Goal: Navigation & Orientation: Understand site structure

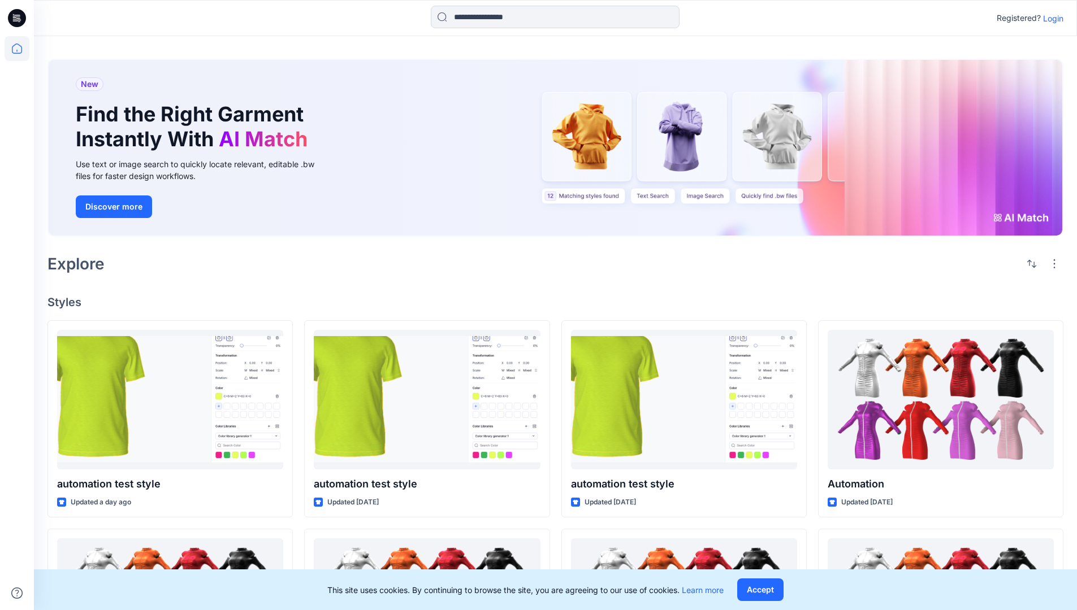
click at [1050, 18] on p "Login" at bounding box center [1053, 18] width 20 height 12
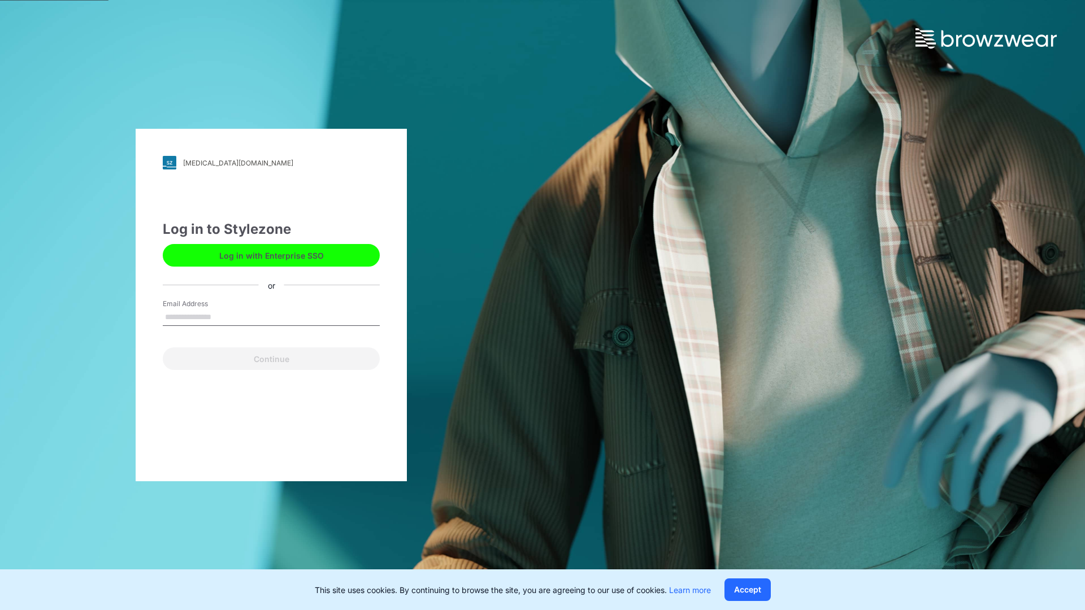
click at [223, 317] on input "Email Address" at bounding box center [271, 317] width 217 height 17
type input "**********"
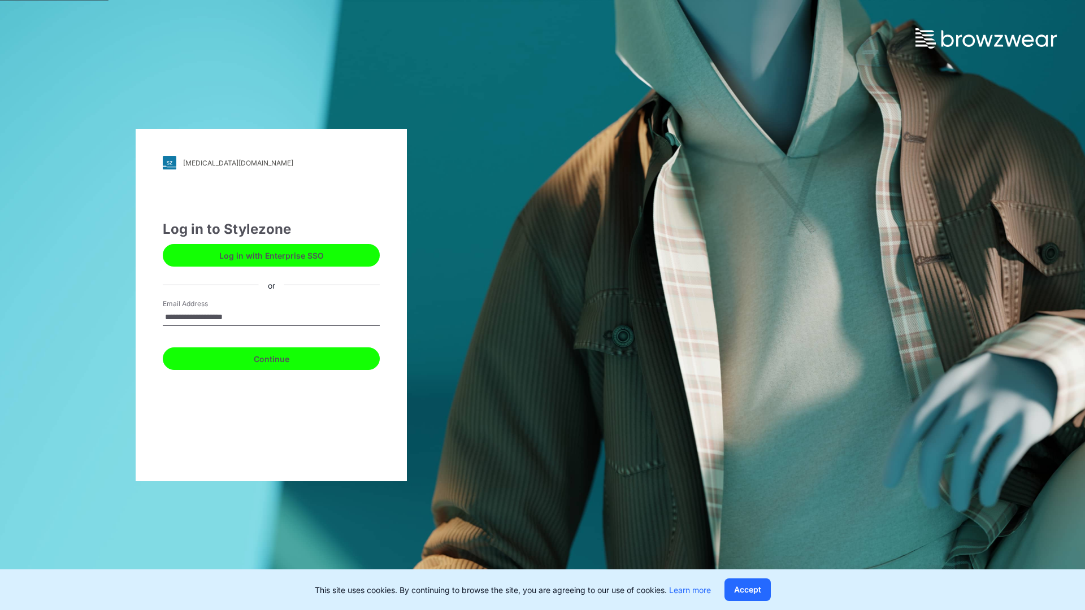
click at [284, 357] on button "Continue" at bounding box center [271, 359] width 217 height 23
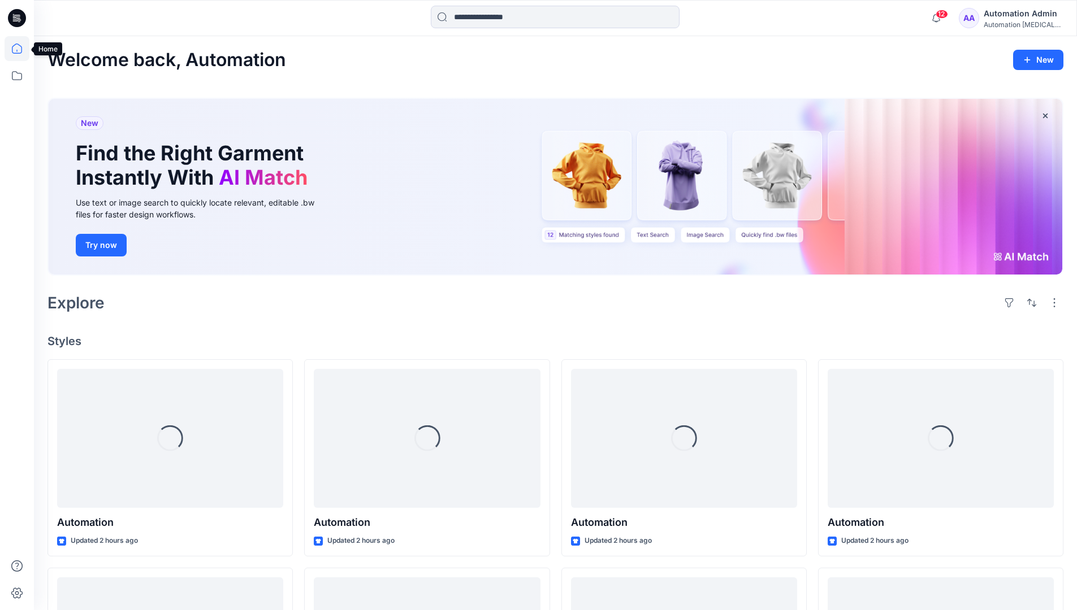
click at [21, 49] on icon at bounding box center [17, 49] width 10 height 10
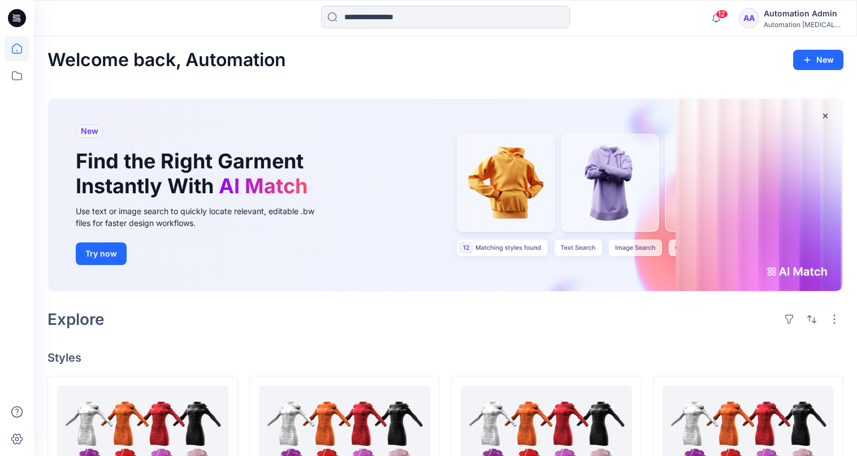
scroll to position [46, 0]
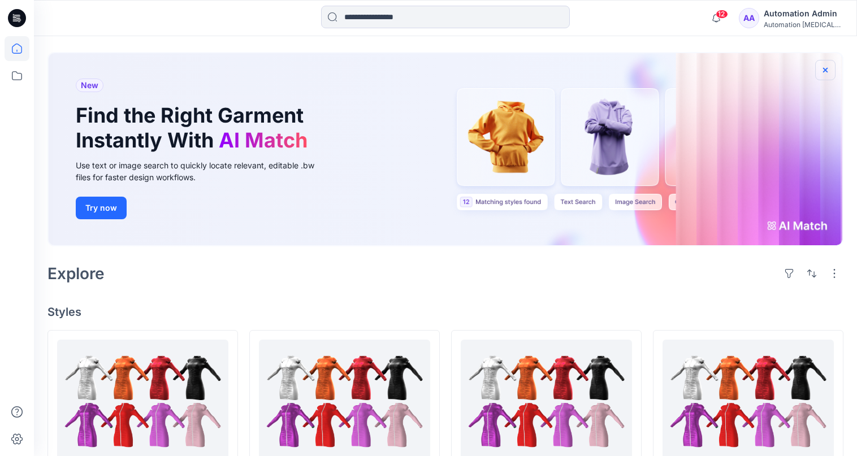
click at [825, 70] on icon "button" at bounding box center [825, 69] width 5 height 5
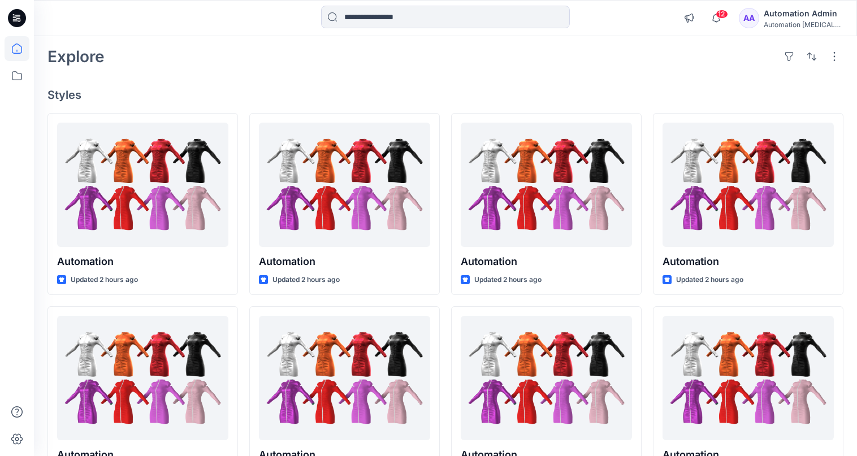
click at [807, 26] on div "Automation testim..." at bounding box center [803, 24] width 79 height 8
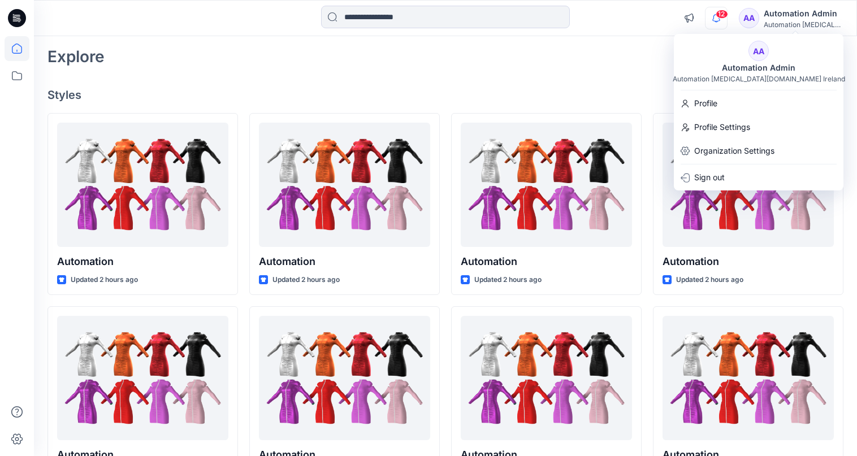
click at [720, 19] on icon "button" at bounding box center [716, 17] width 8 height 7
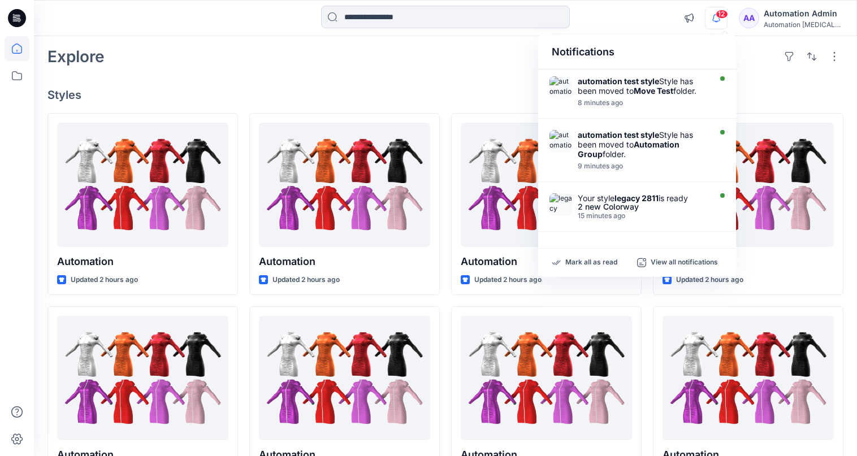
click at [561, 57] on div "Notifications" at bounding box center [637, 52] width 198 height 34
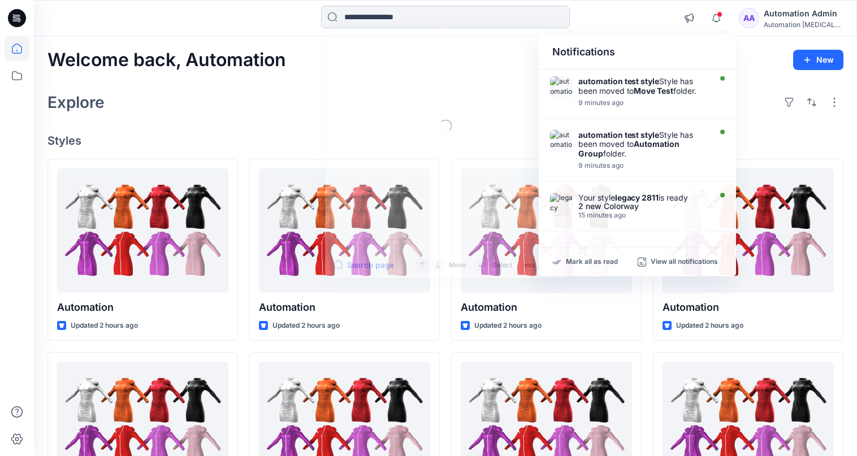
click at [448, 24] on input at bounding box center [445, 17] width 249 height 23
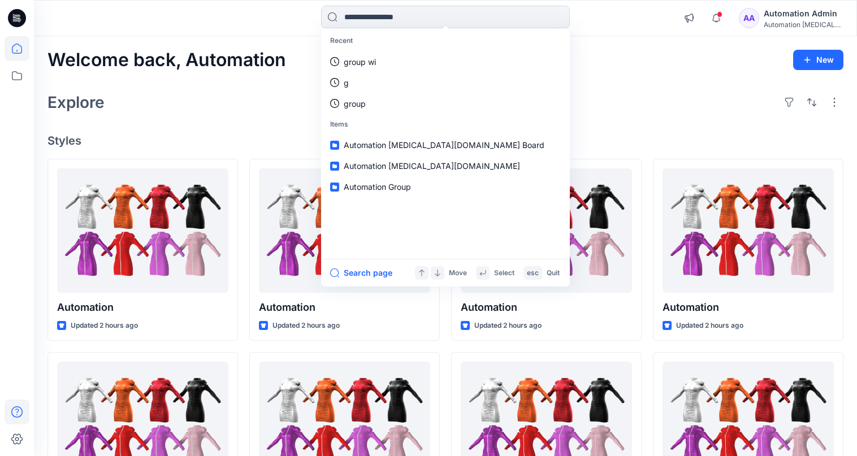
click at [14, 411] on icon at bounding box center [17, 412] width 25 height 25
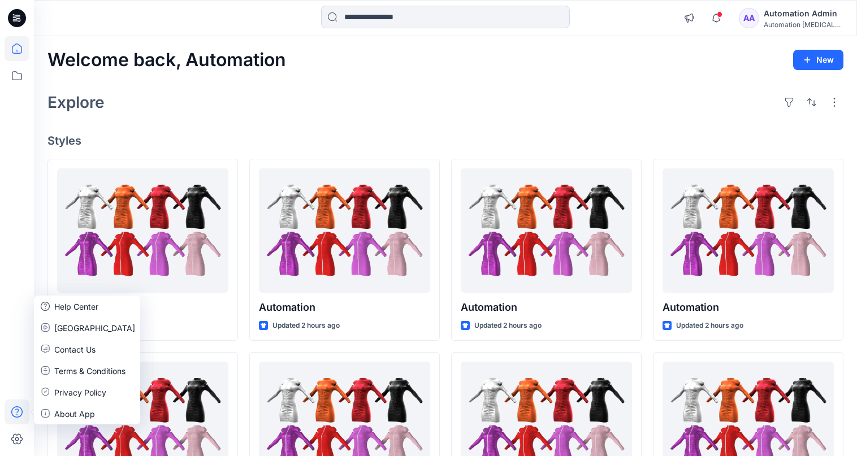
click at [205, 111] on div "Explore" at bounding box center [445, 102] width 796 height 27
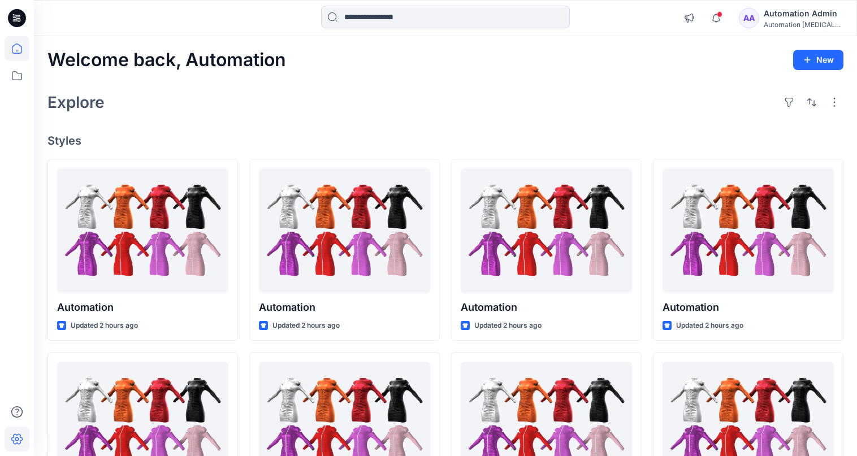
click at [23, 435] on icon at bounding box center [17, 439] width 25 height 25
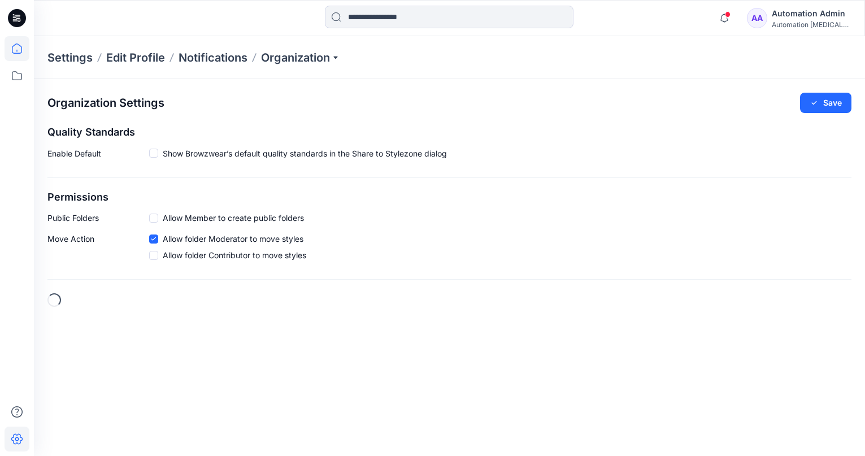
click at [23, 50] on icon at bounding box center [17, 48] width 25 height 25
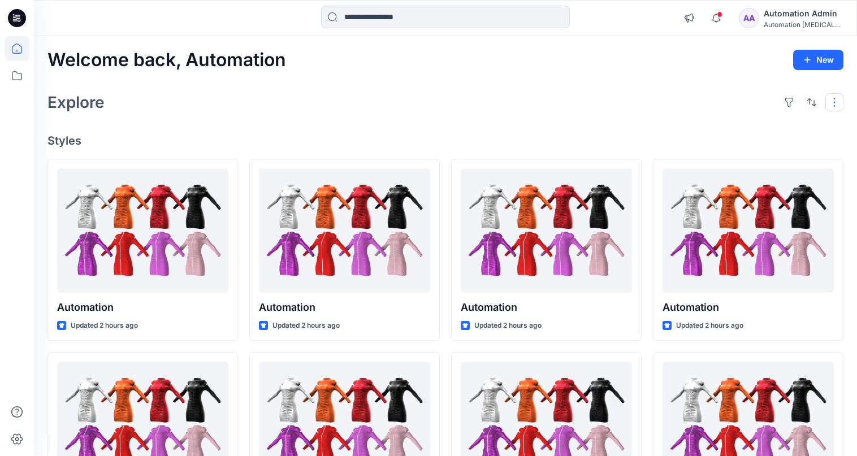
click at [832, 107] on button "button" at bounding box center [834, 102] width 18 height 18
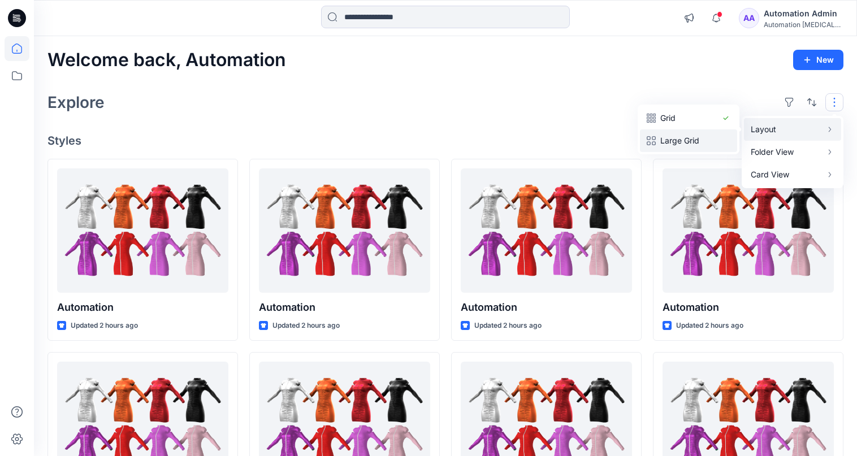
click at [700, 135] on p "Large Grid" at bounding box center [688, 141] width 57 height 14
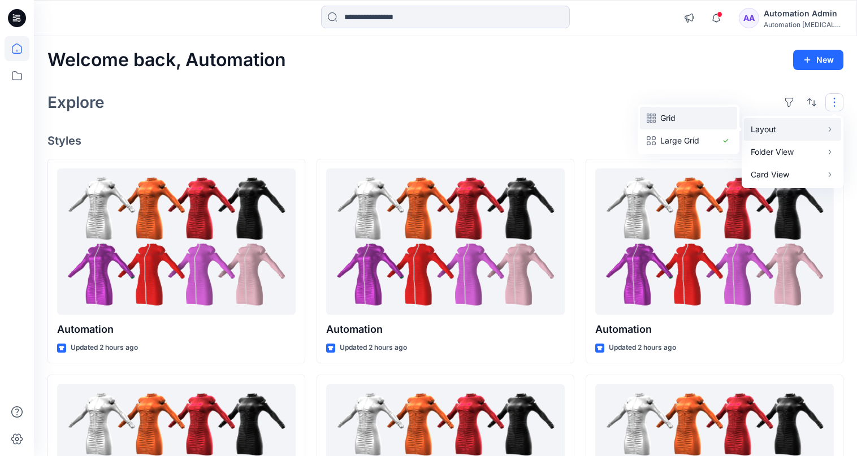
click at [675, 118] on p "Grid" at bounding box center [688, 118] width 57 height 14
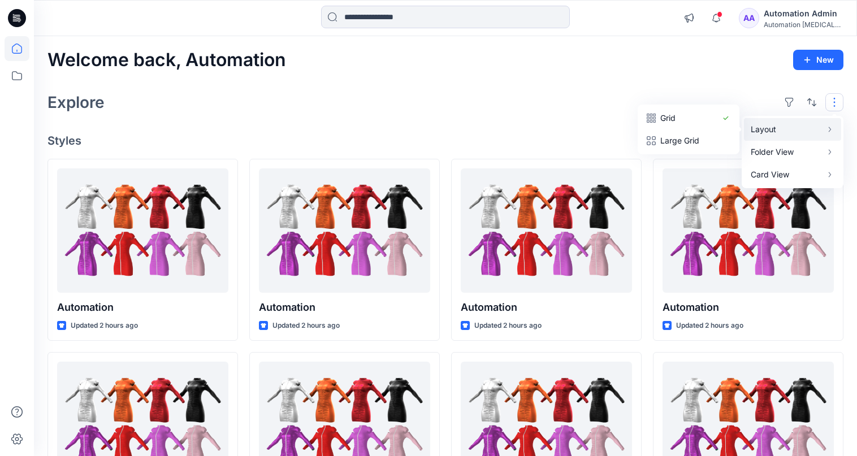
click at [835, 102] on button "button" at bounding box center [834, 102] width 18 height 18
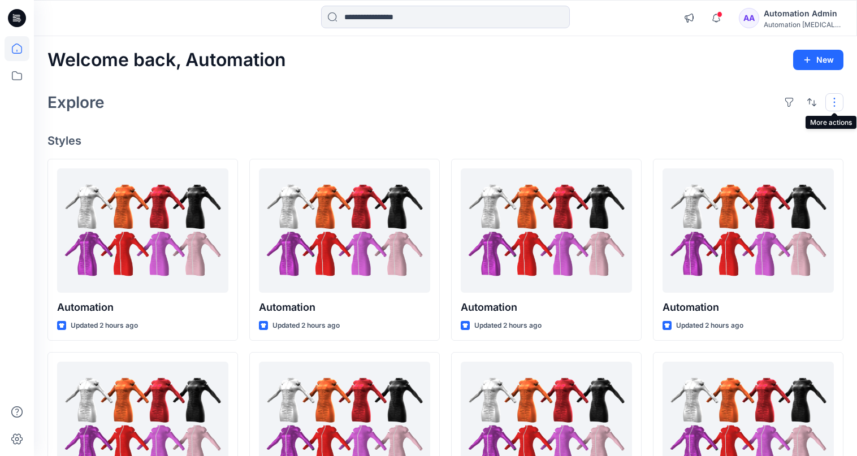
click at [829, 102] on button "button" at bounding box center [834, 102] width 18 height 18
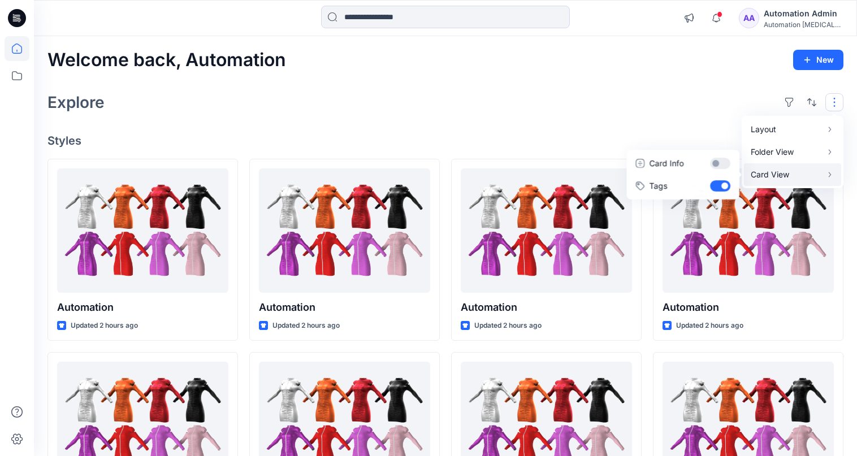
click at [798, 171] on p "Card View" at bounding box center [786, 175] width 71 height 14
click at [719, 163] on button "Card Info" at bounding box center [683, 163] width 109 height 23
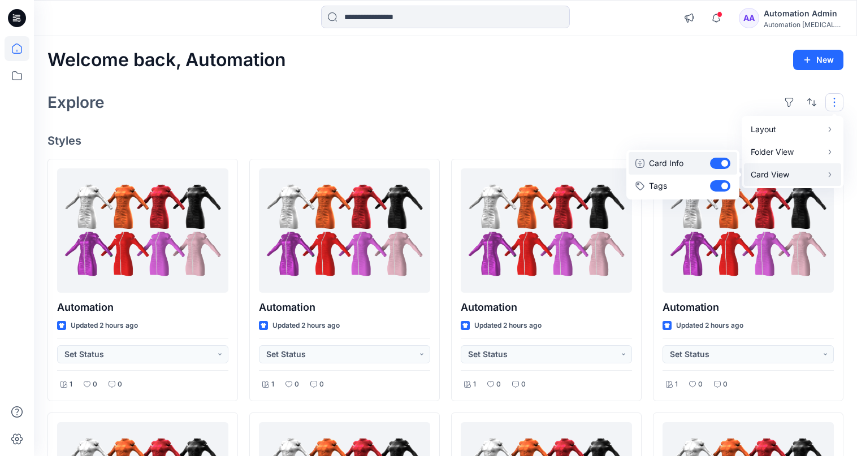
click at [719, 163] on button "Card Info" at bounding box center [683, 163] width 109 height 23
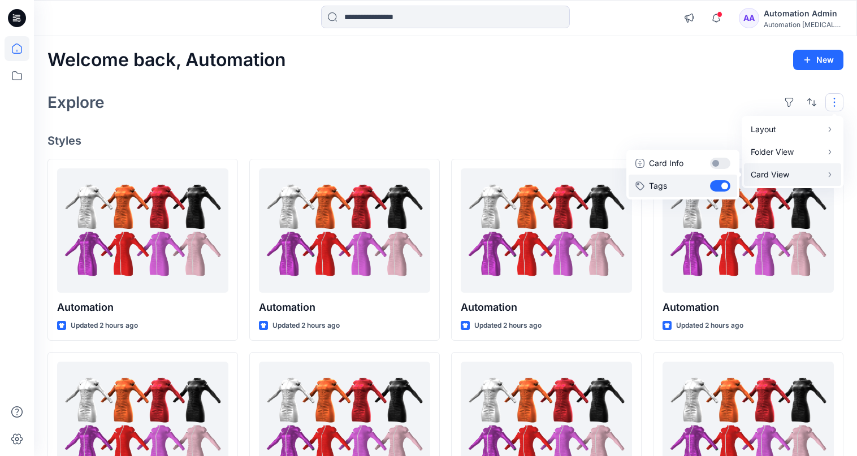
click at [720, 184] on button "Tags" at bounding box center [683, 186] width 109 height 23
click at [822, 99] on div "Layout Grid Large Grid Folder View Compact Card Card View Card Info Tags" at bounding box center [811, 102] width 63 height 18
click at [706, 102] on div "Explore" at bounding box center [445, 102] width 796 height 27
click at [826, 102] on button "button" at bounding box center [834, 102] width 18 height 18
click at [786, 174] on p "Card View" at bounding box center [786, 175] width 71 height 14
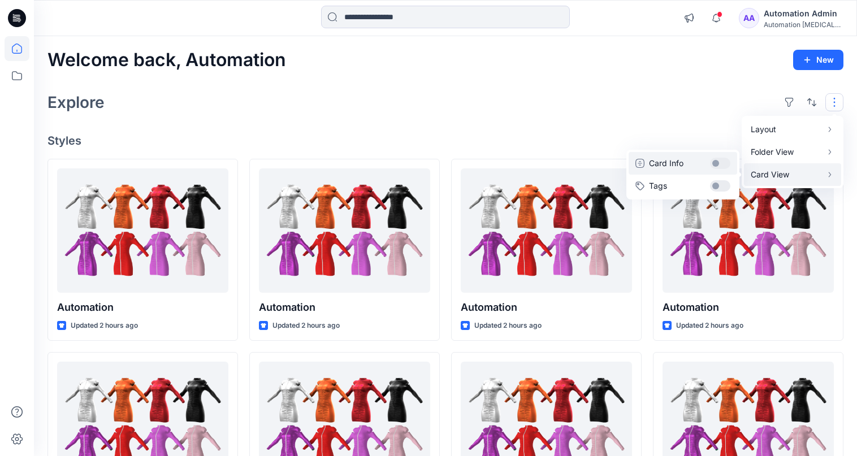
click at [721, 163] on button "Card Info" at bounding box center [683, 163] width 109 height 23
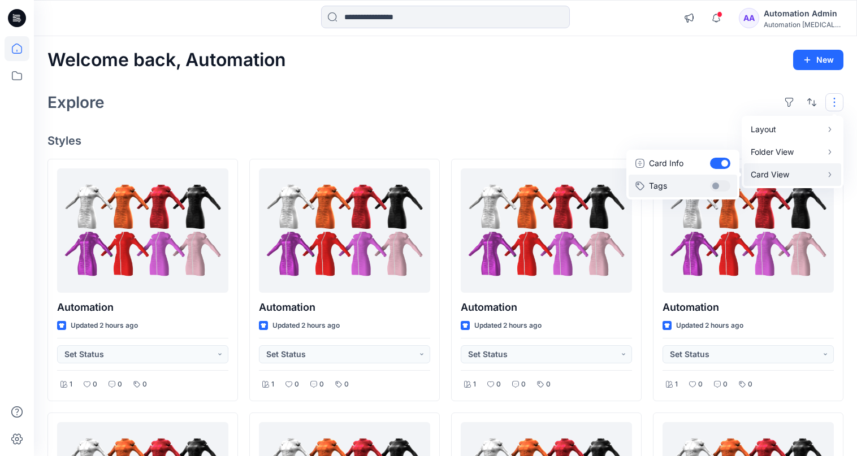
click at [721, 180] on button "Tags" at bounding box center [683, 186] width 109 height 23
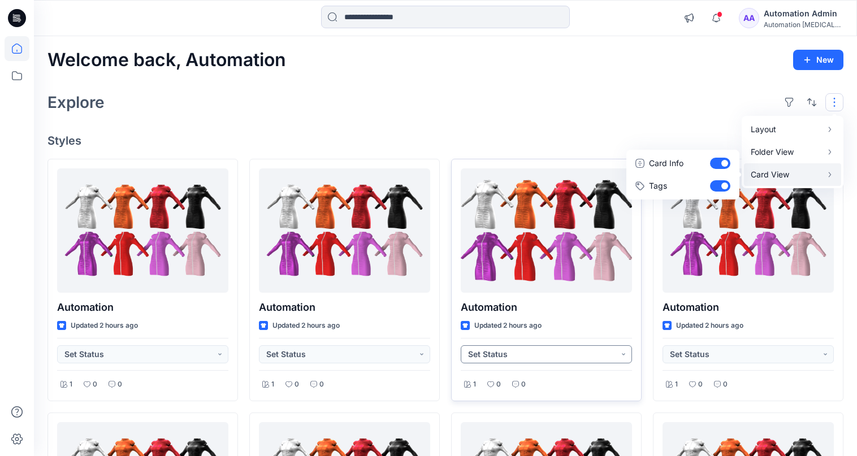
click at [622, 358] on button "Set Status" at bounding box center [546, 354] width 171 height 18
